Goal: Navigation & Orientation: Find specific page/section

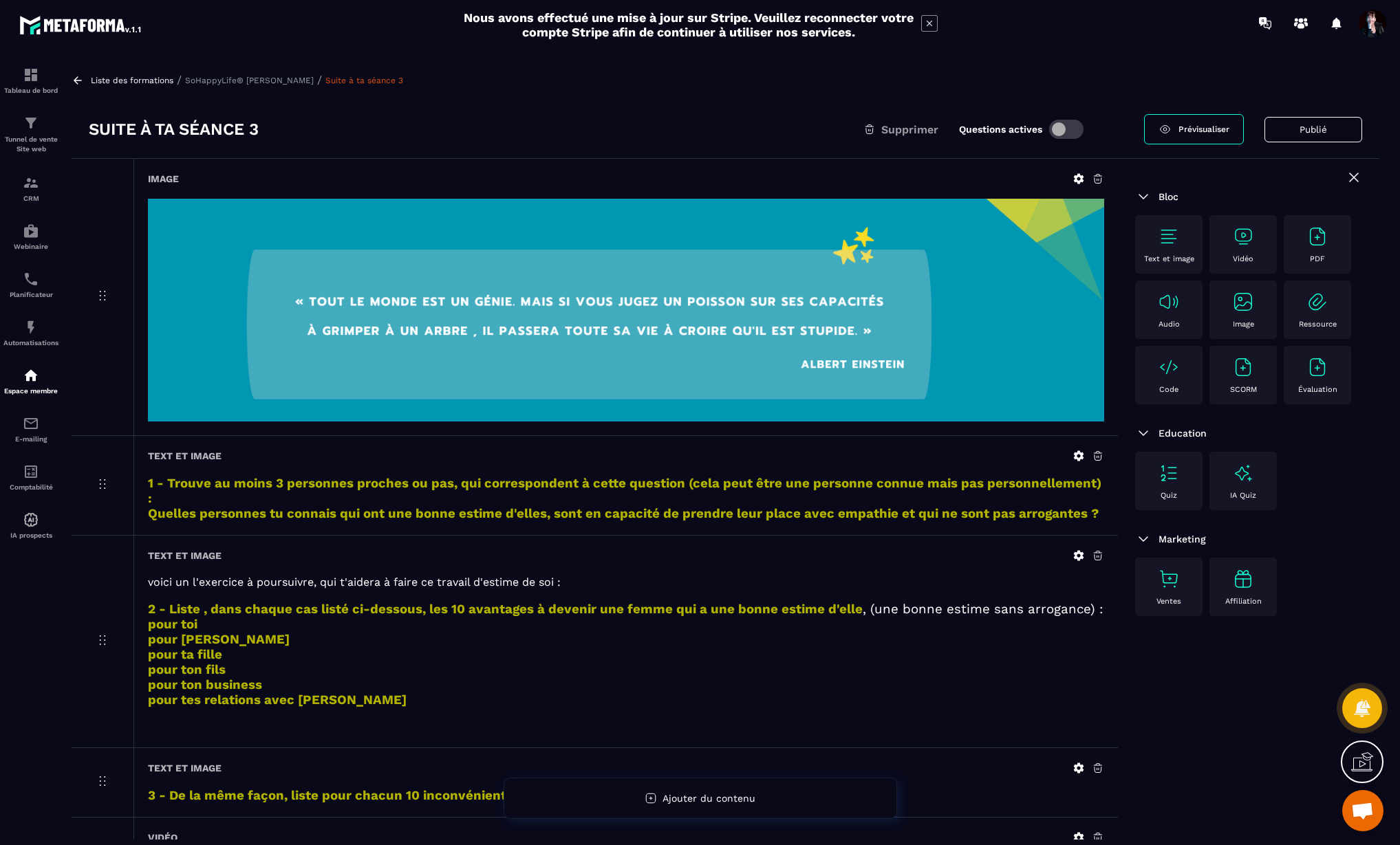
click at [128, 82] on p "Liste des formations" at bounding box center [131, 80] width 82 height 9
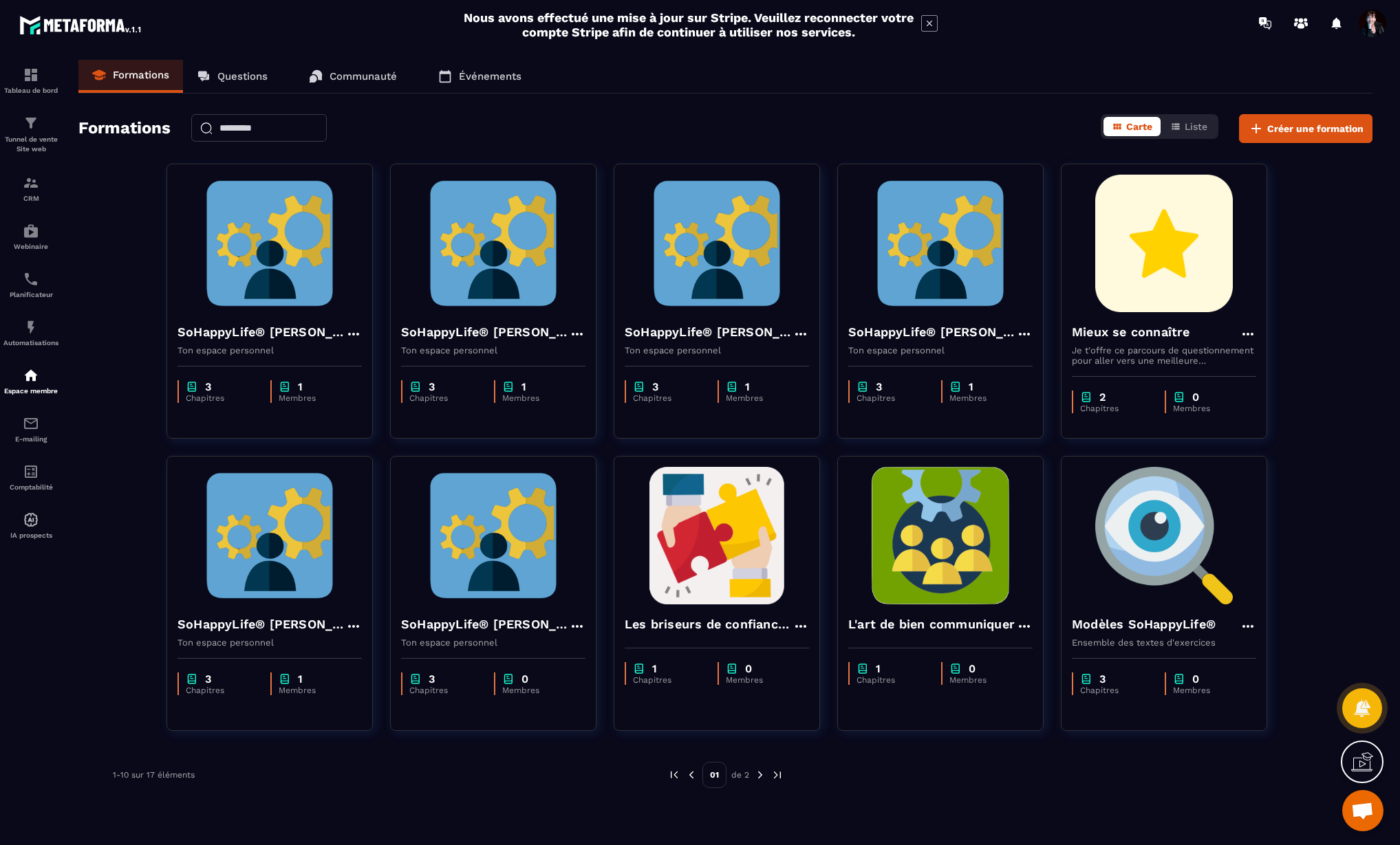
click at [1365, 816] on span "Ouvrir le chat" at bounding box center [1362, 812] width 23 height 19
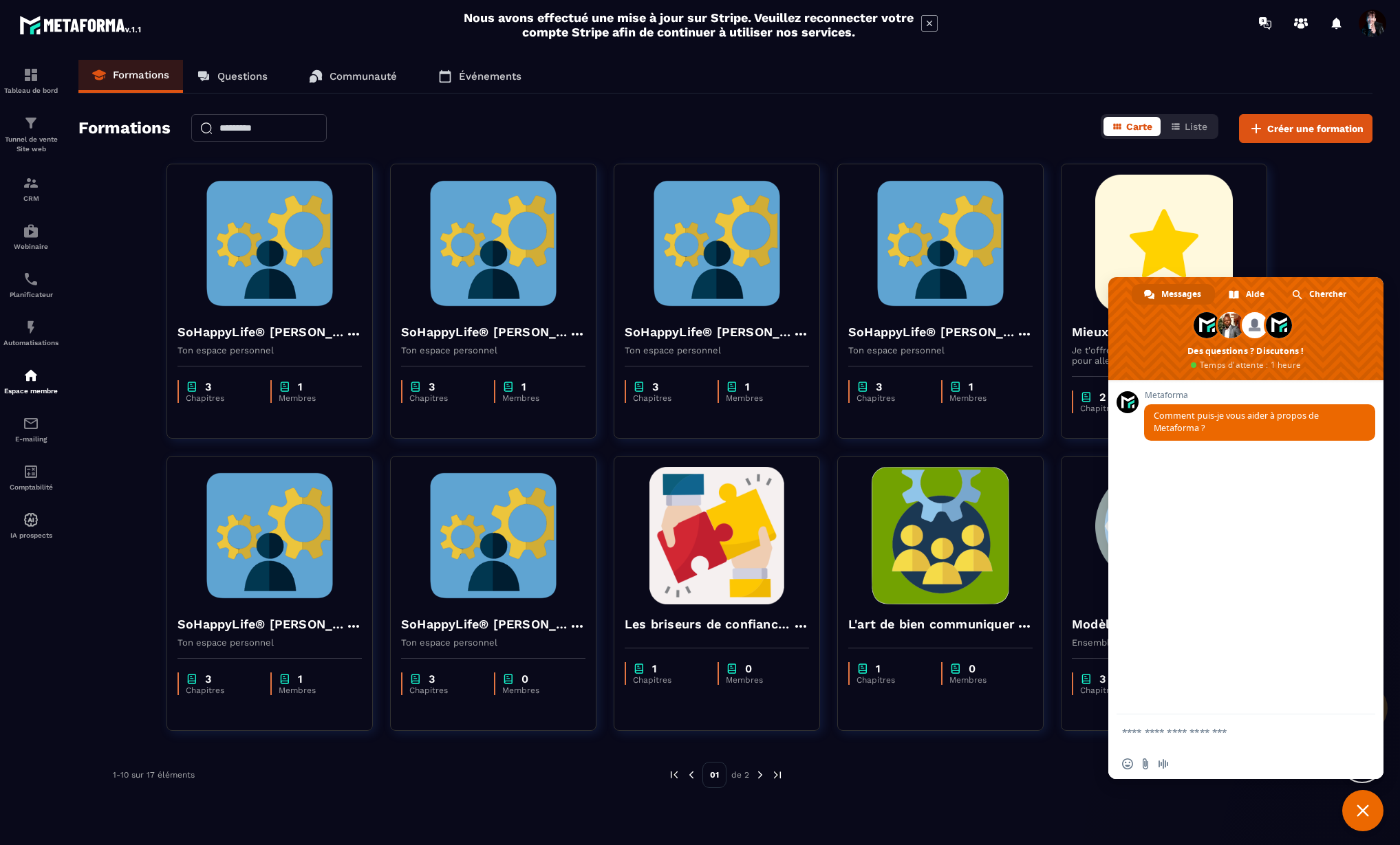
click at [1364, 812] on span "Fermer le chat" at bounding box center [1363, 810] width 13 height 13
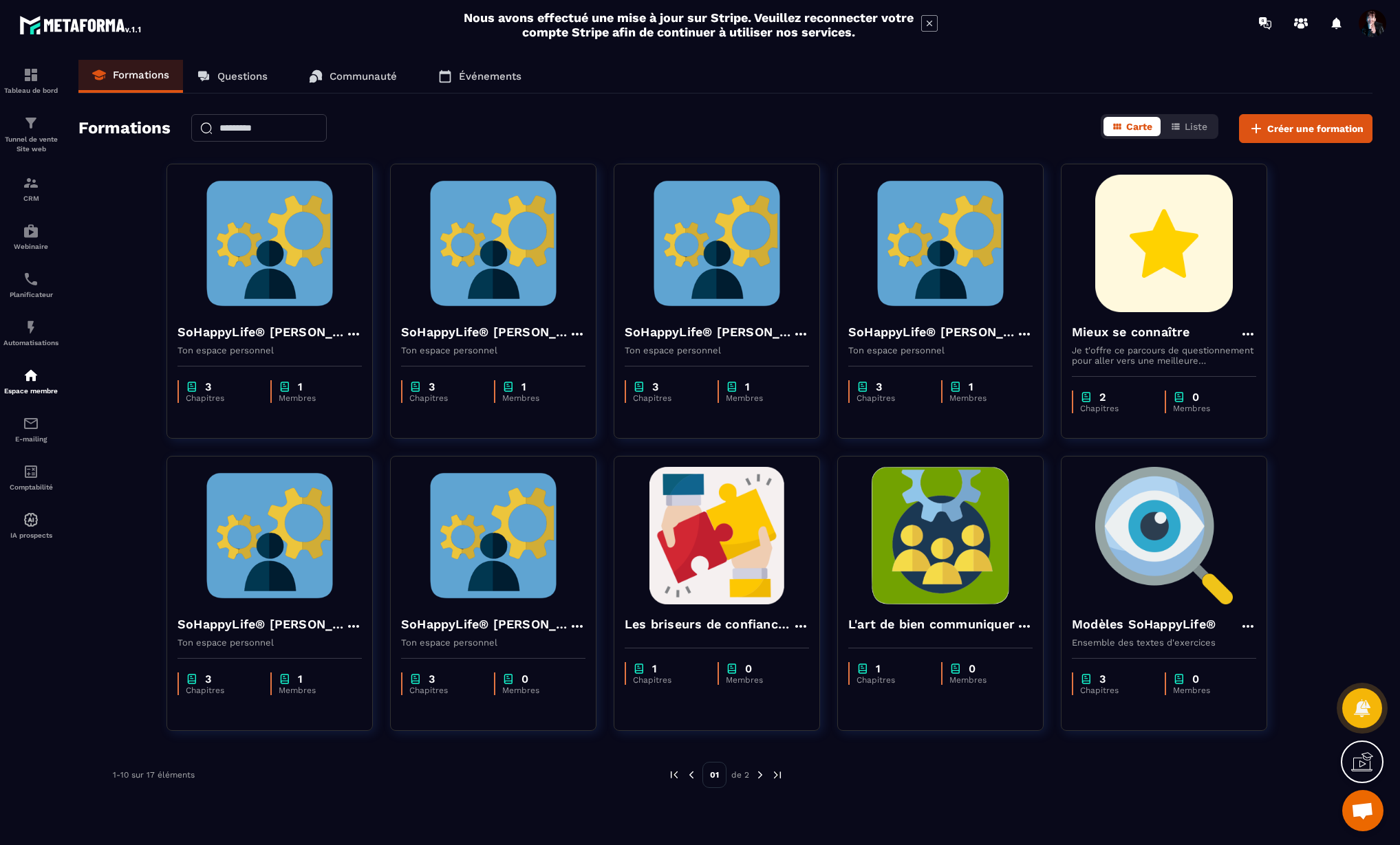
click at [1364, 812] on span "Ouvrir le chat" at bounding box center [1362, 812] width 23 height 19
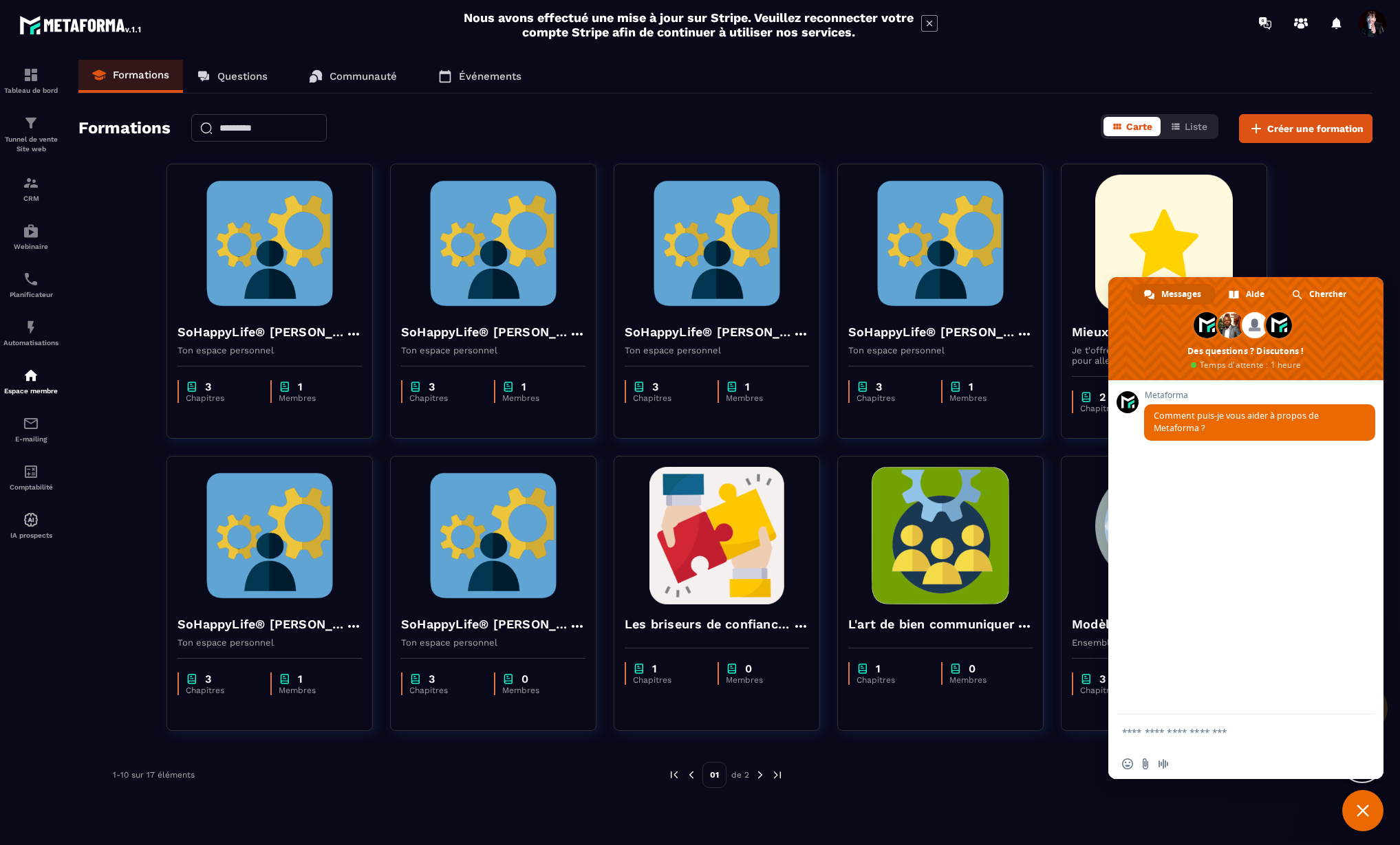
click at [1363, 810] on span "Fermer le chat" at bounding box center [1363, 810] width 13 height 13
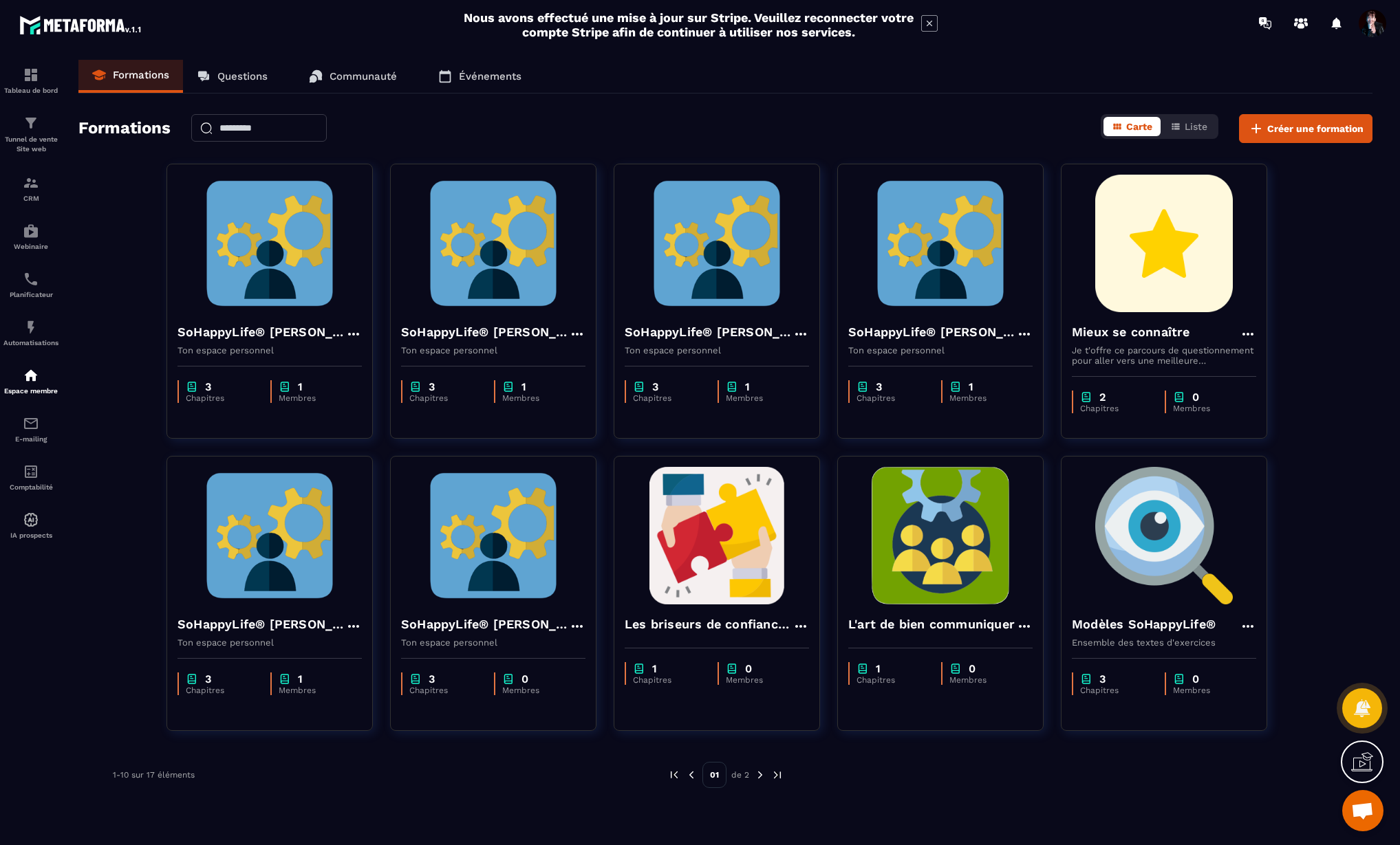
click at [856, 31] on h2 "Nous avons effectué une mise à jour sur Stripe. Veuillez reconnecter votre comp…" at bounding box center [689, 25] width 451 height 29
click at [923, 24] on icon at bounding box center [929, 23] width 16 height 16
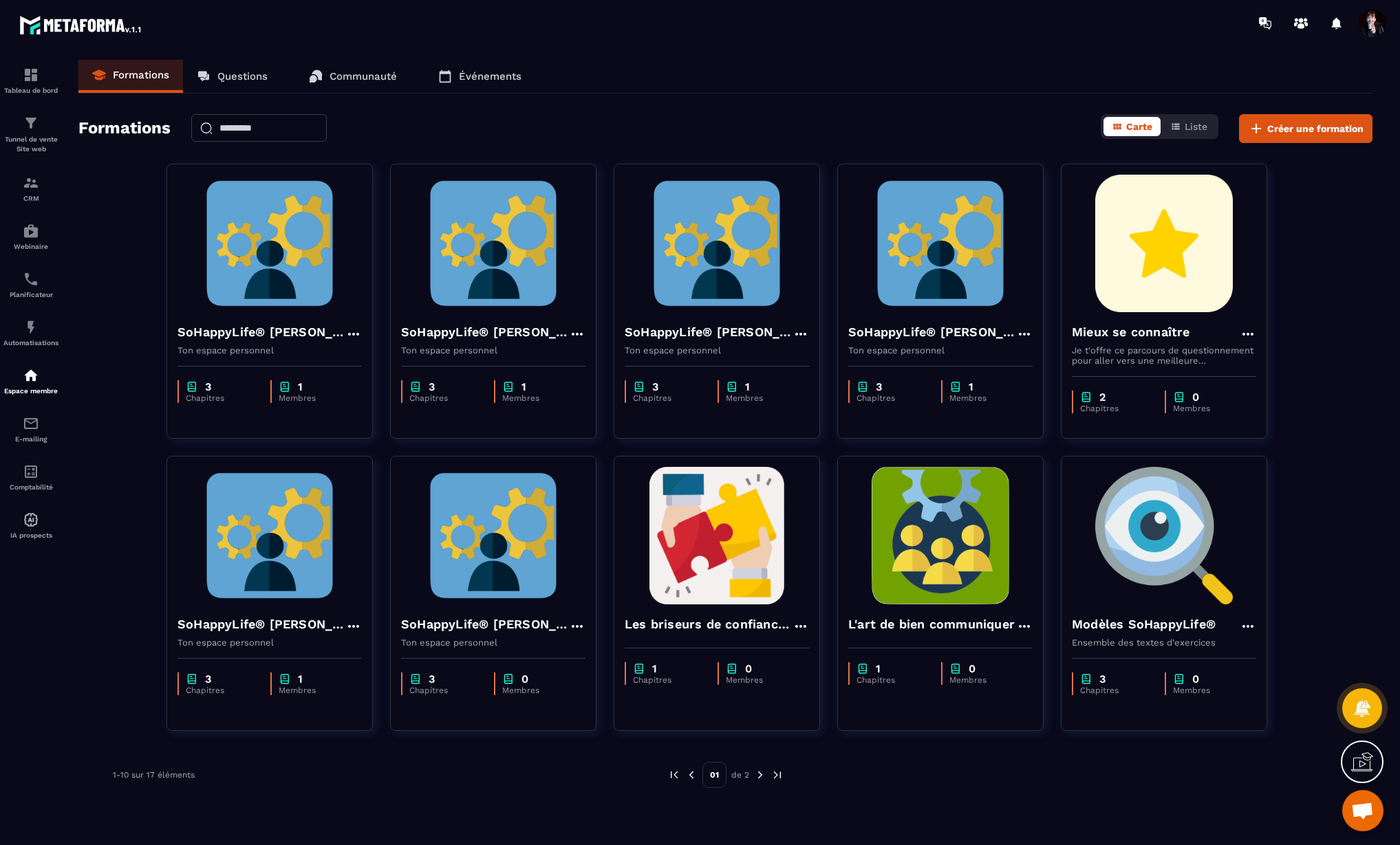
click at [1373, 26] on span at bounding box center [1372, 23] width 27 height 27
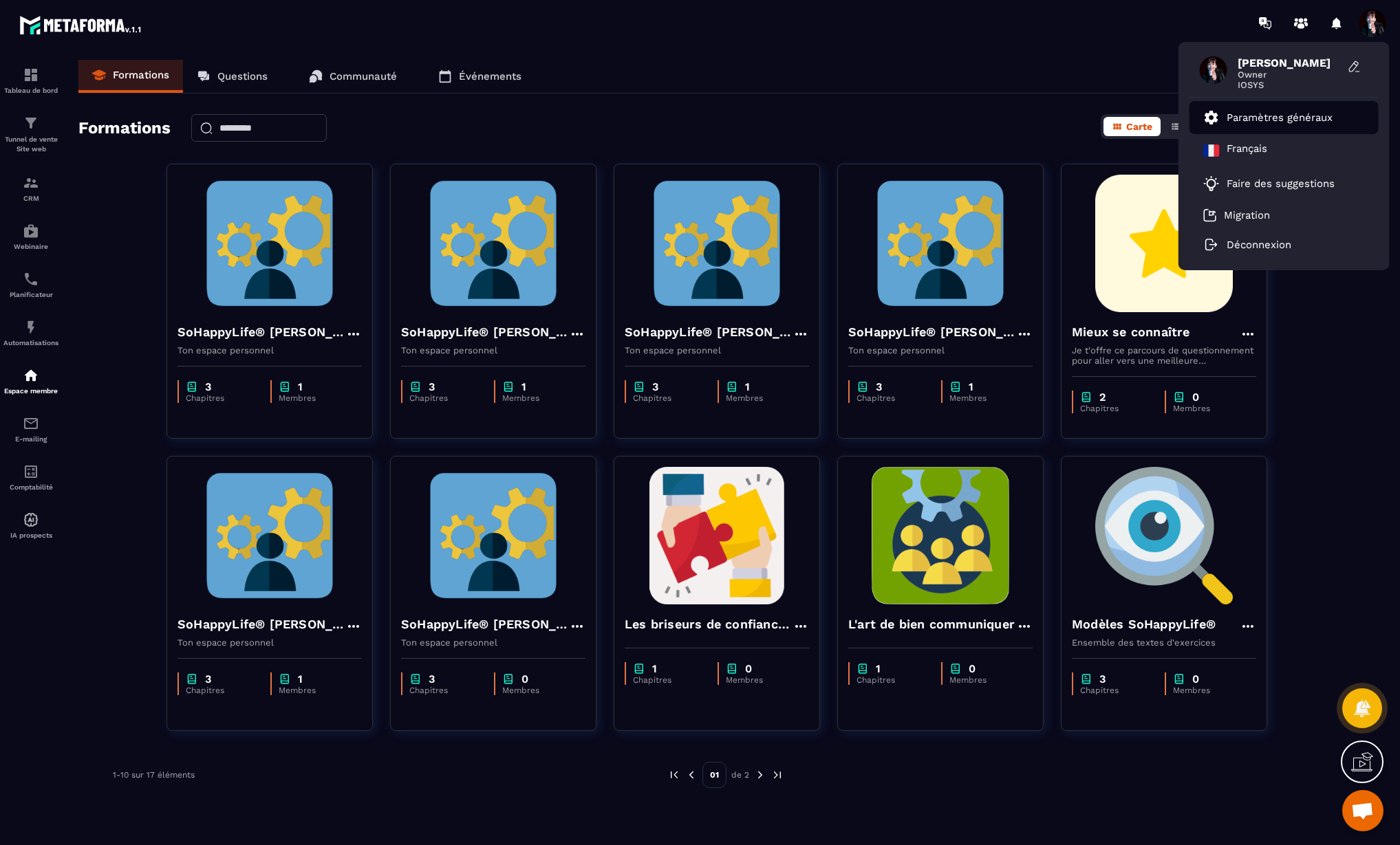
click at [1252, 122] on p "Paramètres généraux" at bounding box center [1279, 117] width 106 height 13
click at [1252, 120] on p "Paramètres généraux" at bounding box center [1279, 117] width 106 height 13
